Goal: Communication & Community: Answer question/provide support

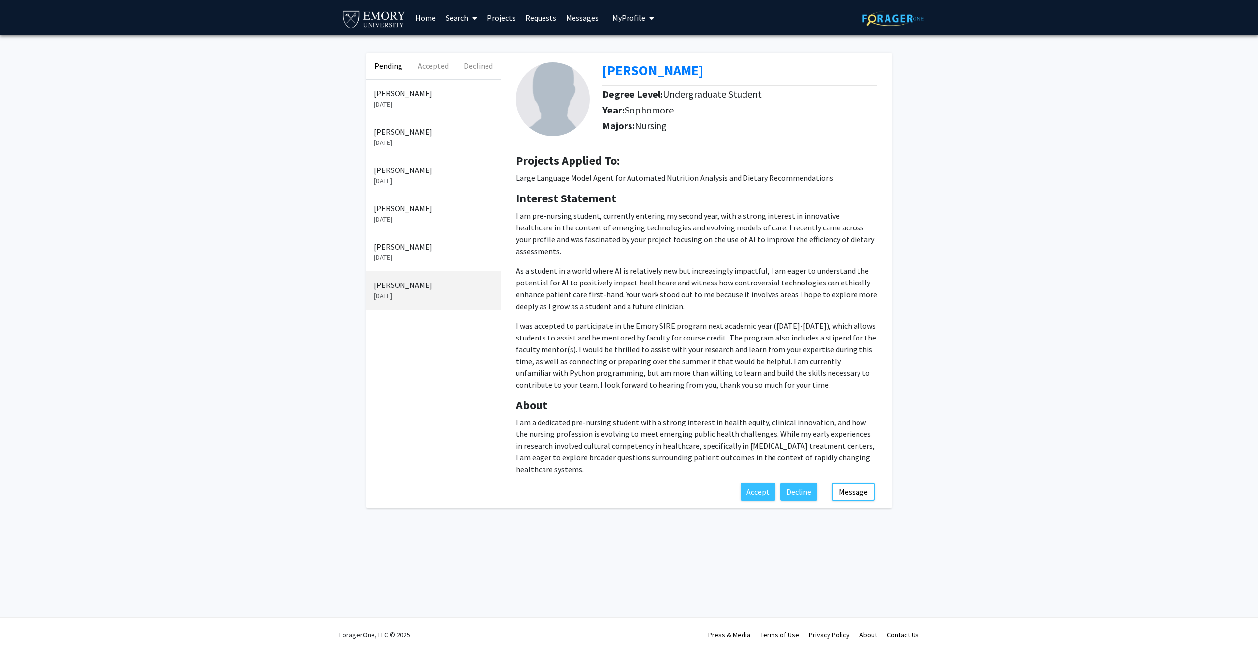
click at [574, 19] on link "Messages" at bounding box center [582, 17] width 42 height 34
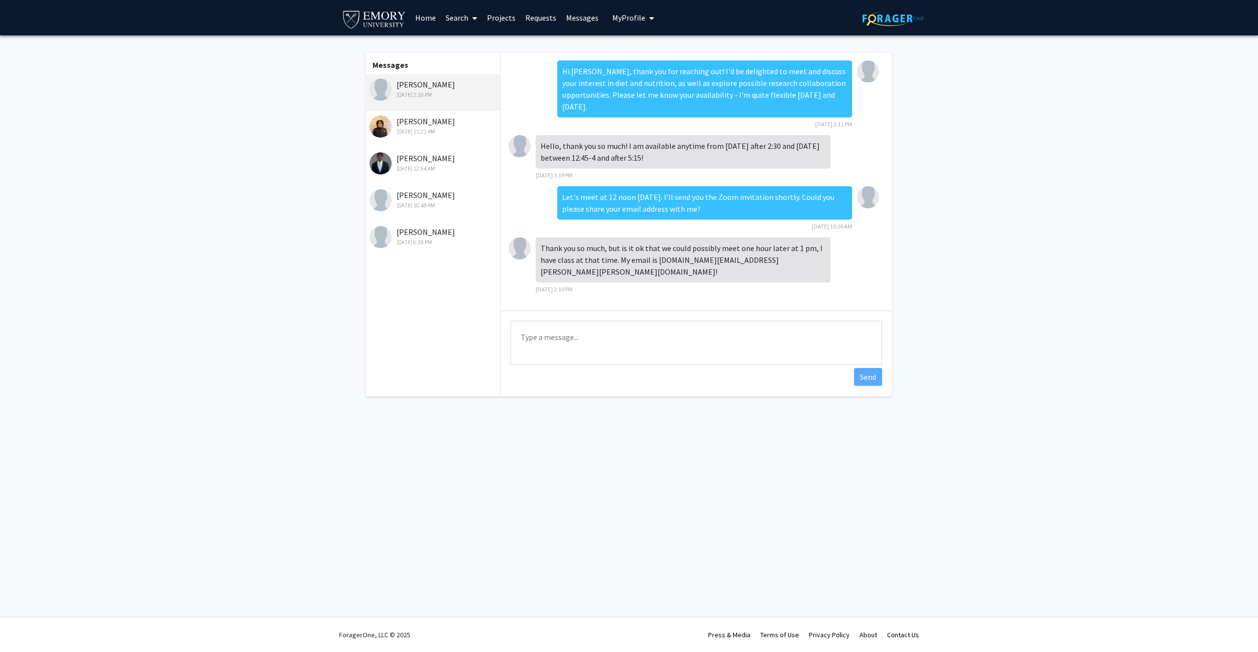
click at [424, 123] on div "[PERSON_NAME] [DATE] 11:21 AM" at bounding box center [434, 125] width 128 height 21
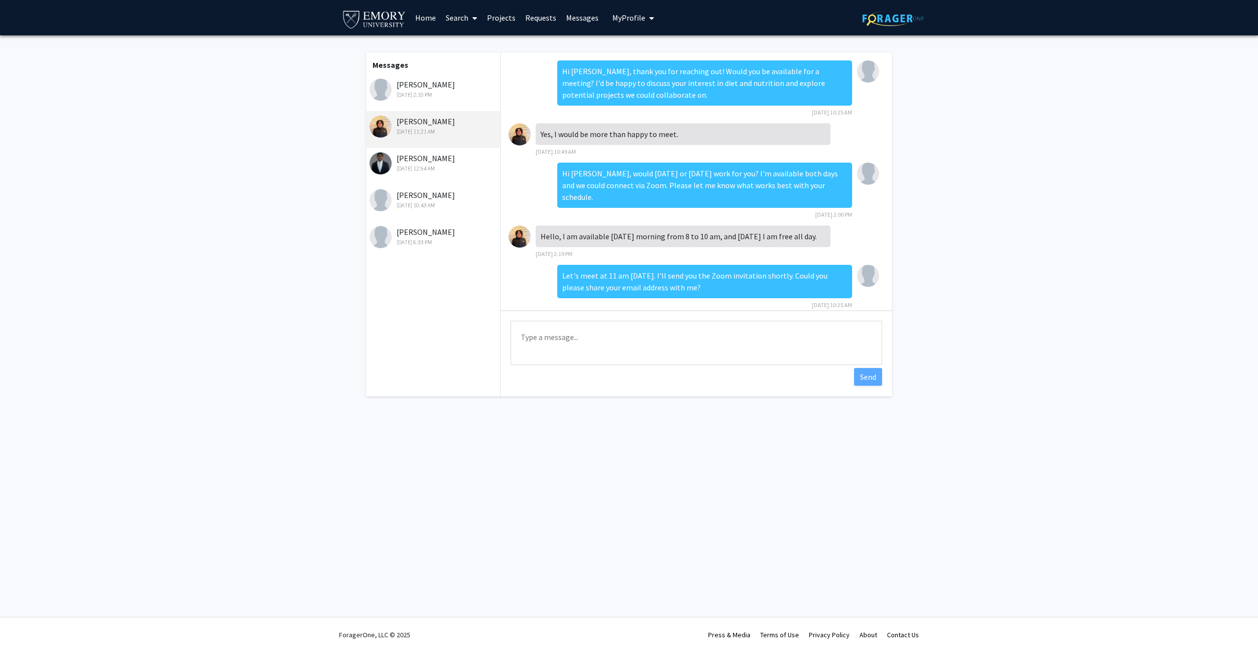
scroll to position [53, 0]
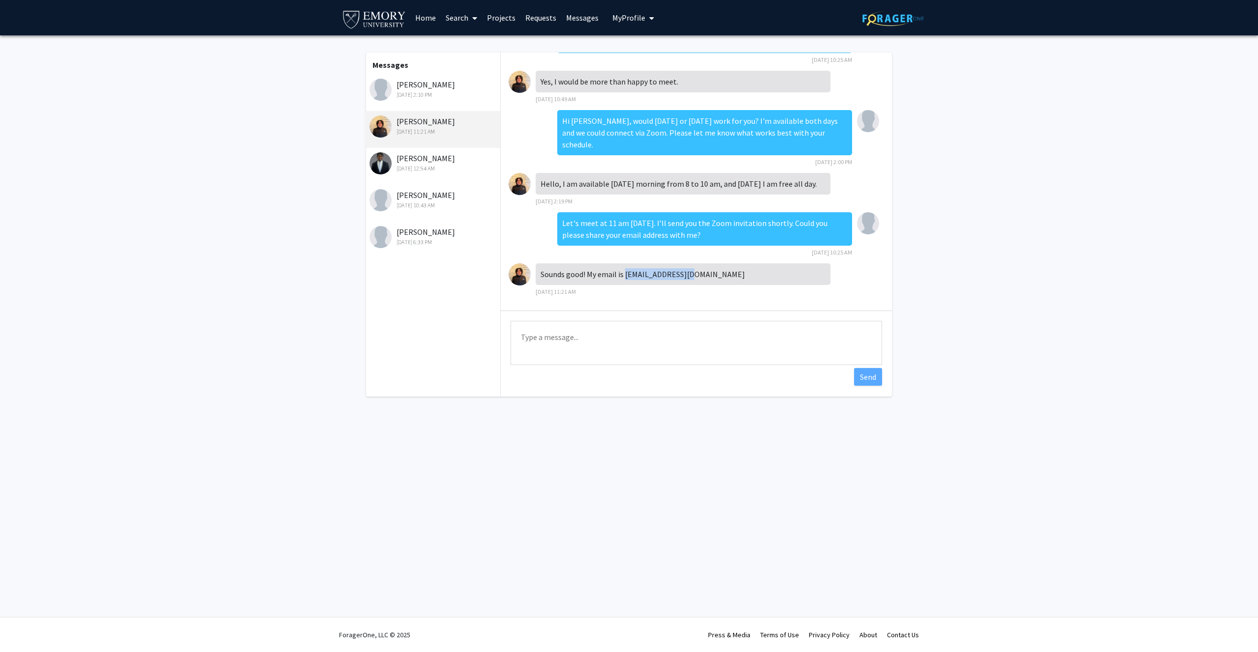
drag, startPoint x: 625, startPoint y: 274, endPoint x: 703, endPoint y: 274, distance: 77.6
click at [703, 274] on div "Sounds good! My email is [EMAIL_ADDRESS][DOMAIN_NAME]" at bounding box center [683, 274] width 295 height 22
copy div "[EMAIL_ADDRESS][DOMAIN_NAME]"
click at [426, 99] on div "[PERSON_NAME] [DATE] 2:10 PM" at bounding box center [433, 92] width 136 height 37
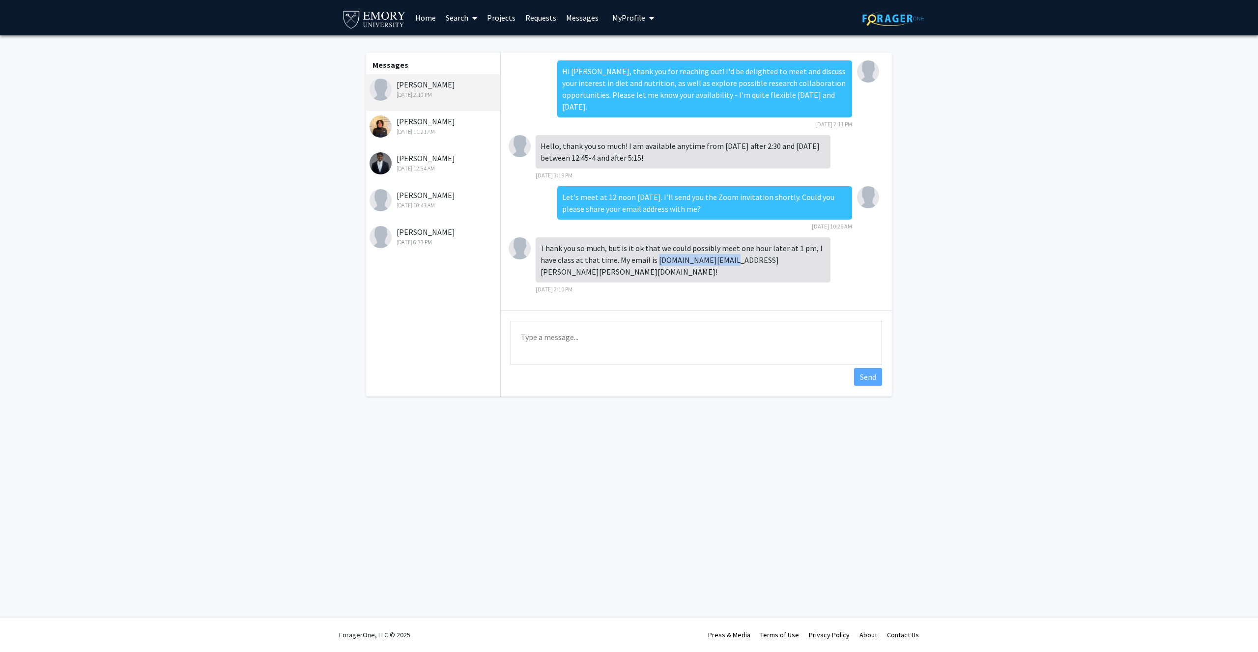
drag, startPoint x: 656, startPoint y: 249, endPoint x: 728, endPoint y: 248, distance: 71.8
click at [728, 248] on div "Thank you so much, but is it ok that we could possibly meet one hour later at 1…" at bounding box center [683, 259] width 295 height 45
copy div "[DOMAIN_NAME][EMAIL_ADDRESS][PERSON_NAME][PERSON_NAME][DOMAIN_NAME]"
click at [688, 335] on textarea "Type a message" at bounding box center [697, 343] width 372 height 44
click at [544, 340] on textarea "Thank you, just setup the zoom meeting." at bounding box center [697, 343] width 372 height 44
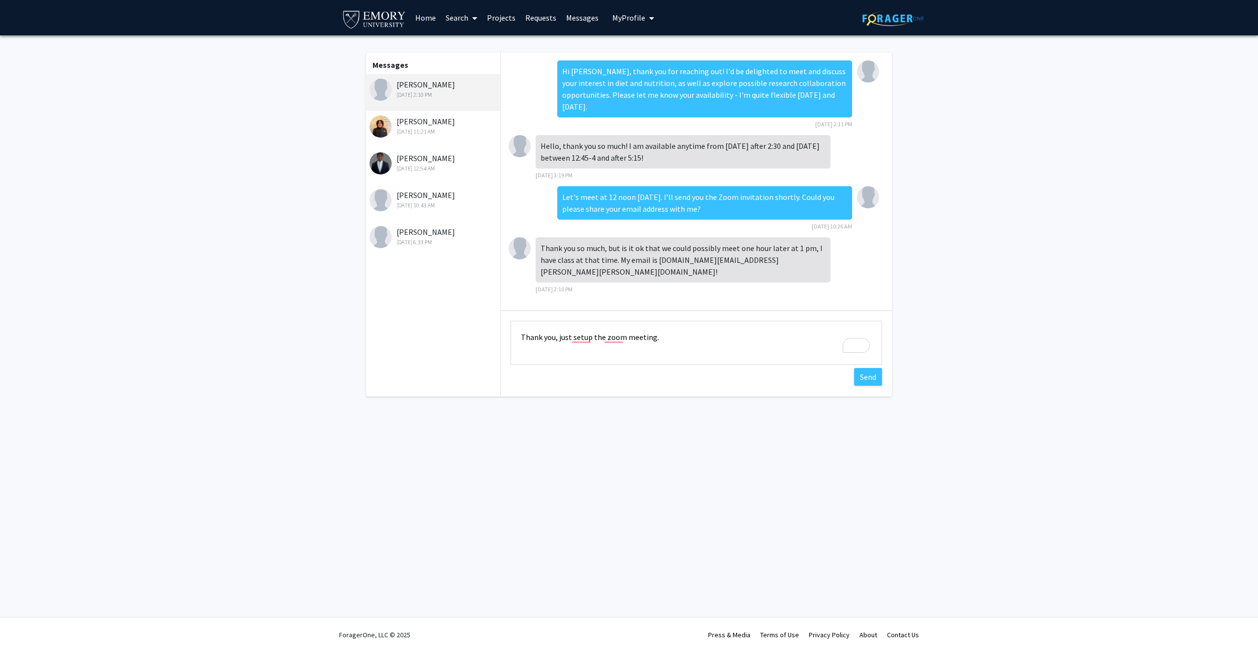
drag, startPoint x: 540, startPoint y: 339, endPoint x: 503, endPoint y: 338, distance: 36.9
click at [502, 338] on div "Type a message Thank you, just setup the zoom meeting. Send" at bounding box center [696, 344] width 391 height 67
click at [747, 355] on textarea "Sure, just setup the zoom meeting." at bounding box center [697, 343] width 372 height 44
type textarea "Sure, just setup the zoom meeting."
click at [871, 381] on button "Send" at bounding box center [868, 377] width 28 height 18
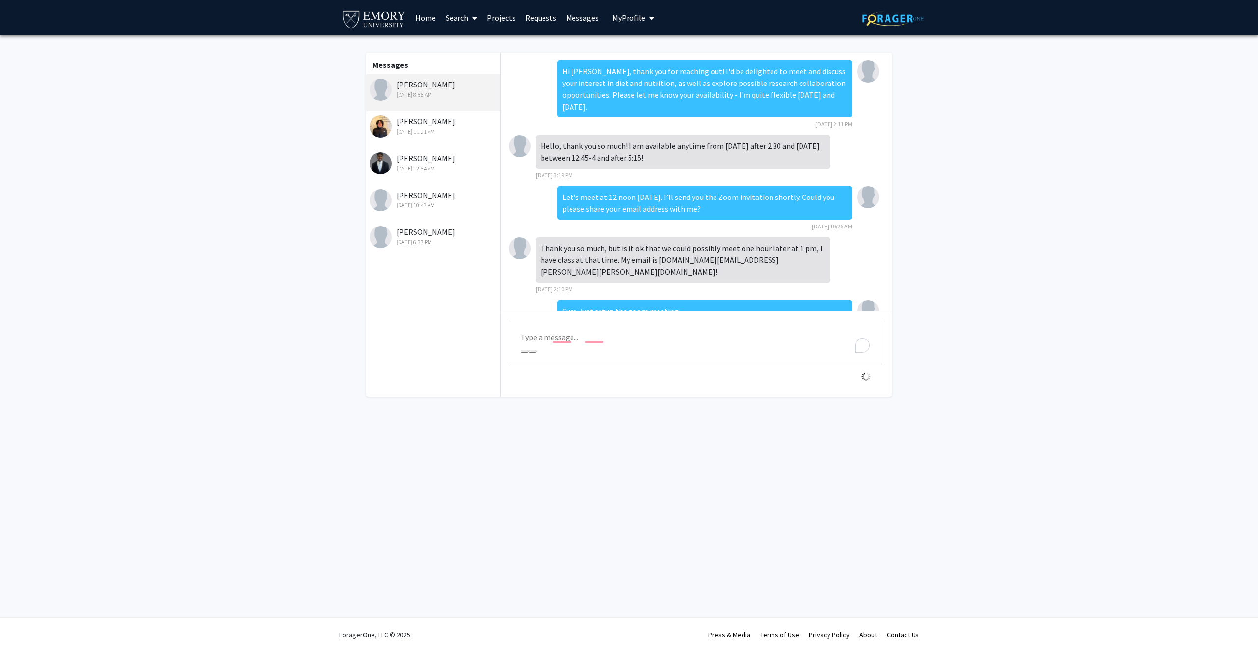
scroll to position [13, 0]
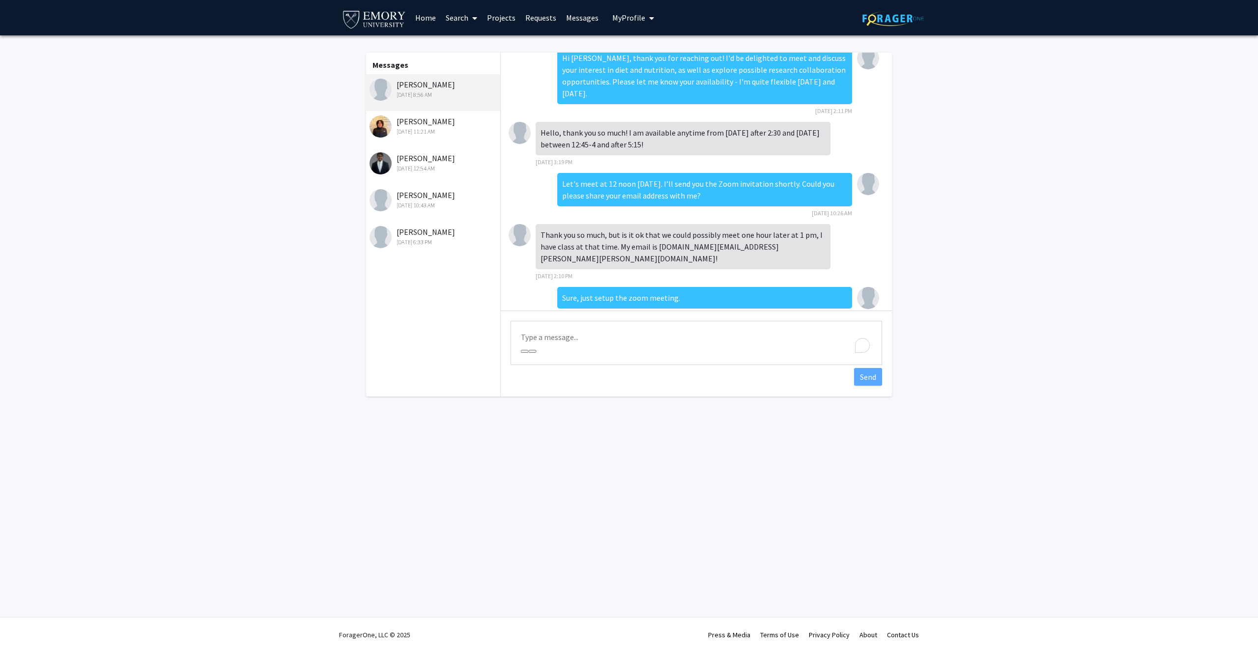
click at [425, 128] on div "[DATE] 11:21 AM" at bounding box center [434, 131] width 128 height 9
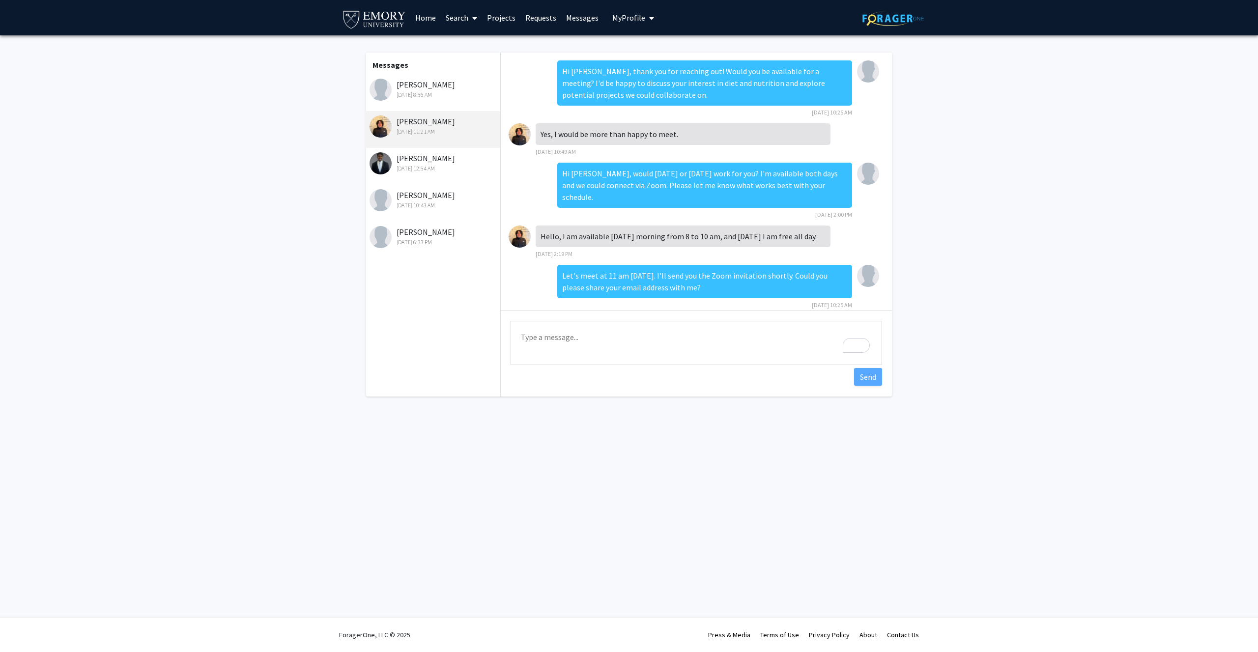
scroll to position [53, 0]
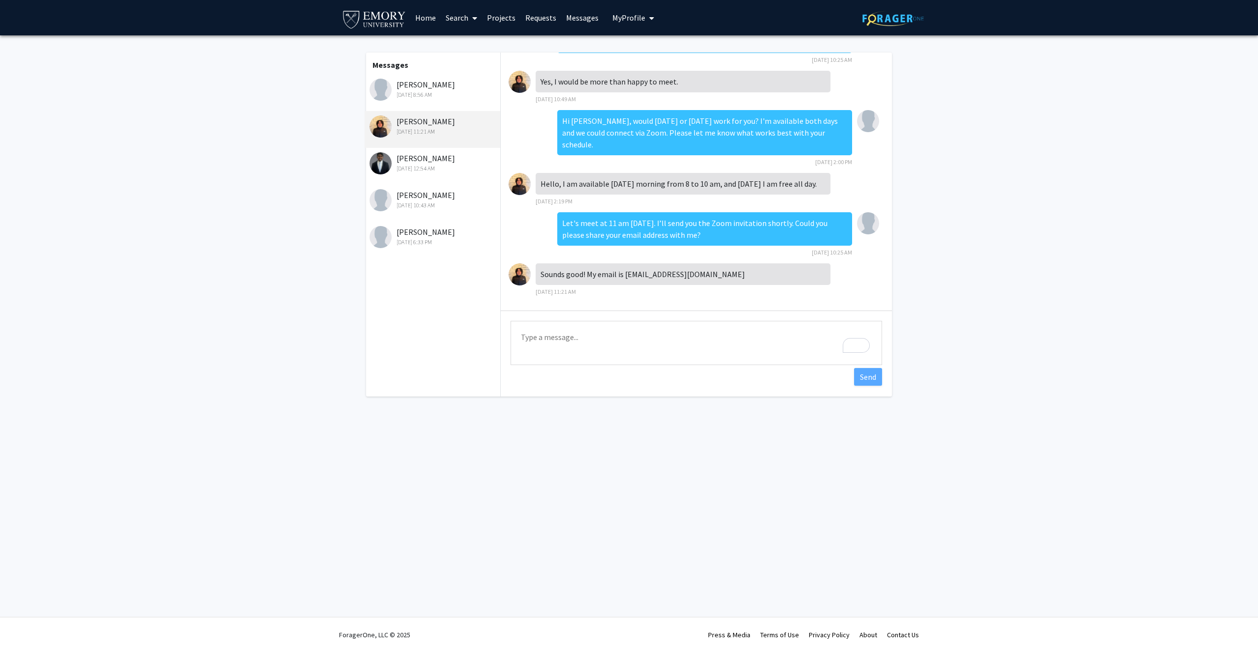
click at [595, 338] on textarea "Type a message" at bounding box center [697, 343] width 372 height 44
paste textarea "Sure, just setup the zoom meeting."
drag, startPoint x: 536, startPoint y: 336, endPoint x: 508, endPoint y: 336, distance: 28.5
click at [508, 336] on div "Type a message Sure, just setup the zoom meeting. Send" at bounding box center [696, 344] width 391 height 67
click at [580, 341] on textarea "Thank you, just setup the zoom meeting." at bounding box center [697, 343] width 372 height 44
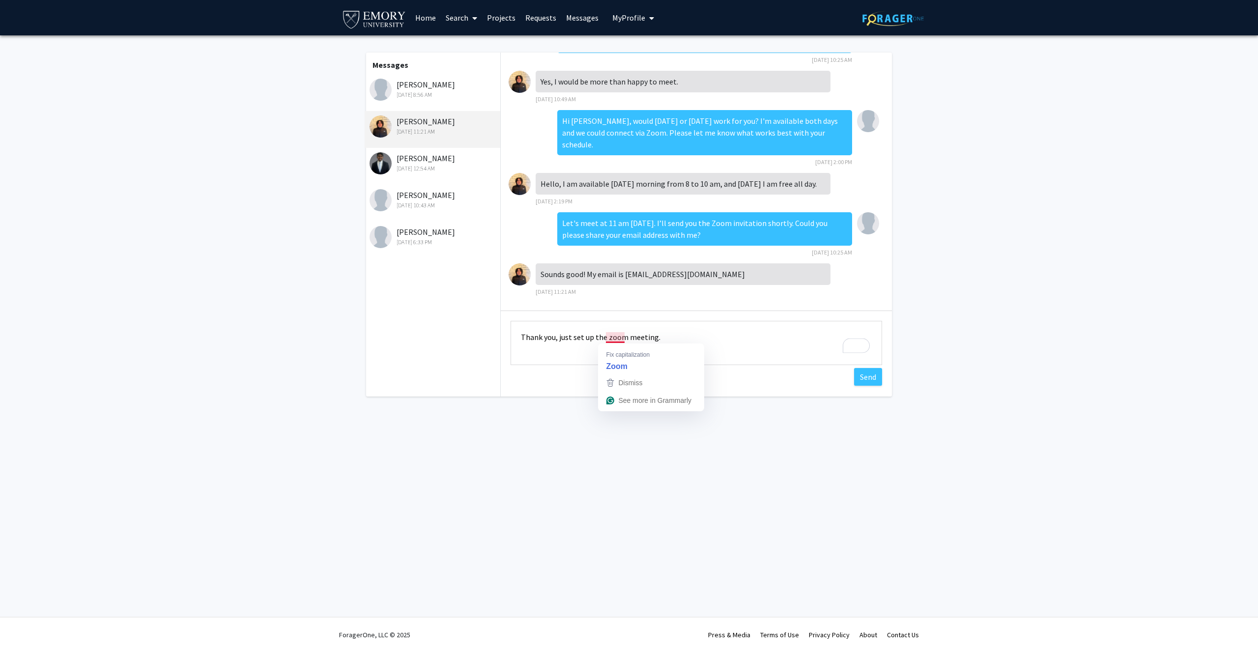
click at [616, 340] on textarea "Thank you, just set up the zoom meeting." at bounding box center [697, 343] width 372 height 44
type textarea "Thank you, just set up the Zoom meeting."
click at [859, 374] on button "Send" at bounding box center [868, 377] width 28 height 18
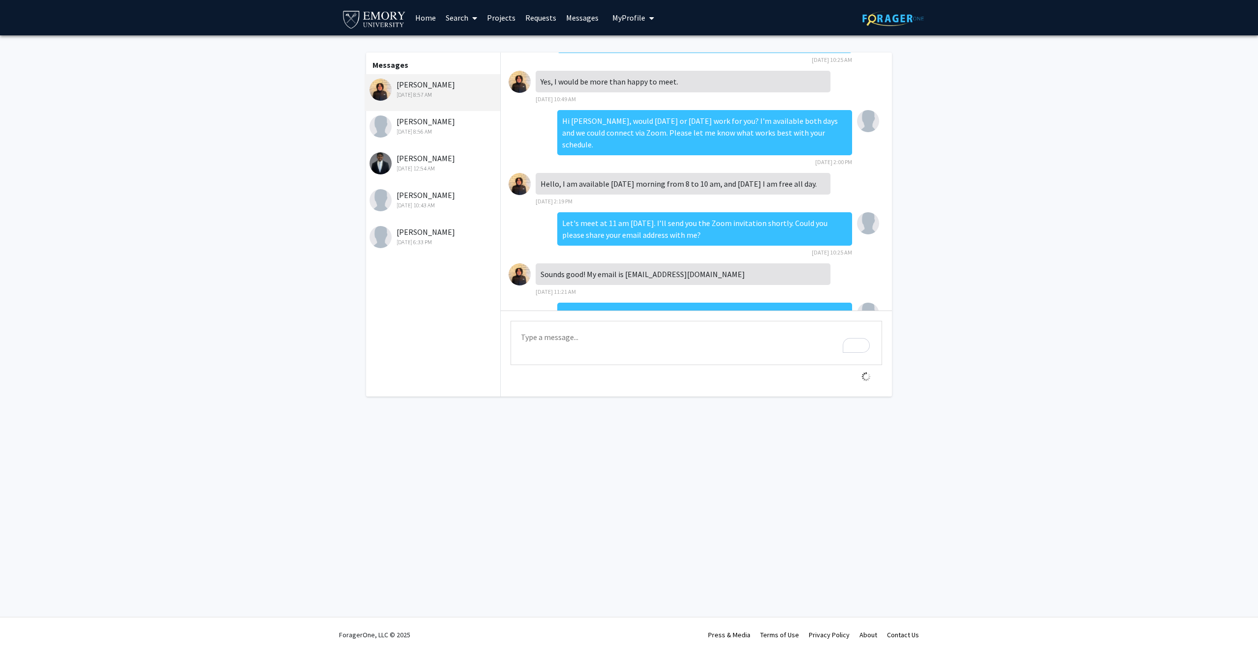
scroll to position [92, 0]
